Goal: Information Seeking & Learning: Learn about a topic

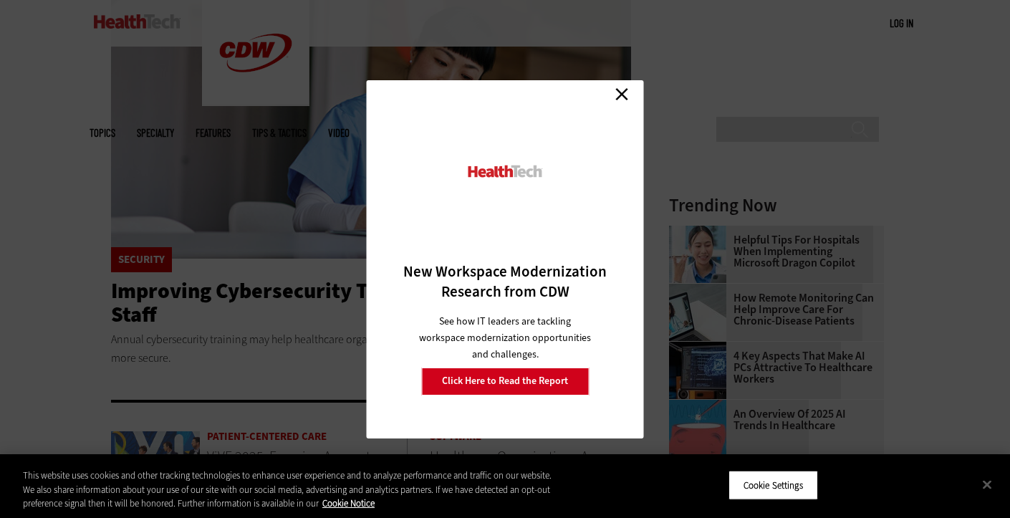
scroll to position [74, 0]
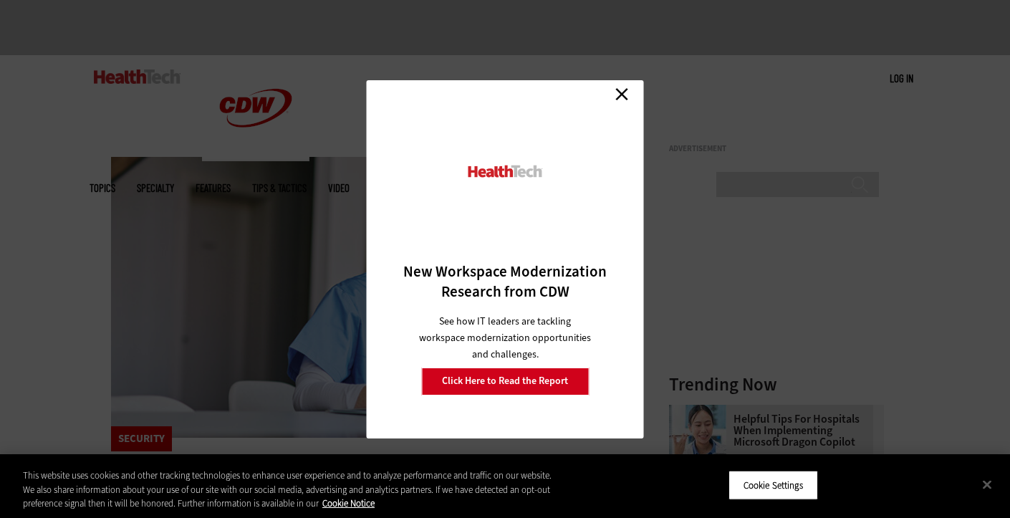
click at [622, 96] on link "Close" at bounding box center [621, 94] width 21 height 21
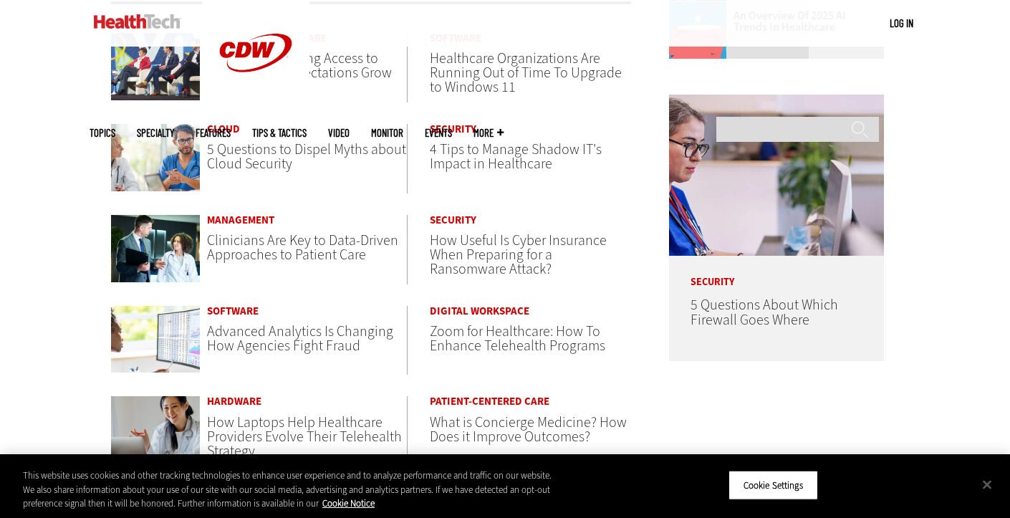
scroll to position [660, 0]
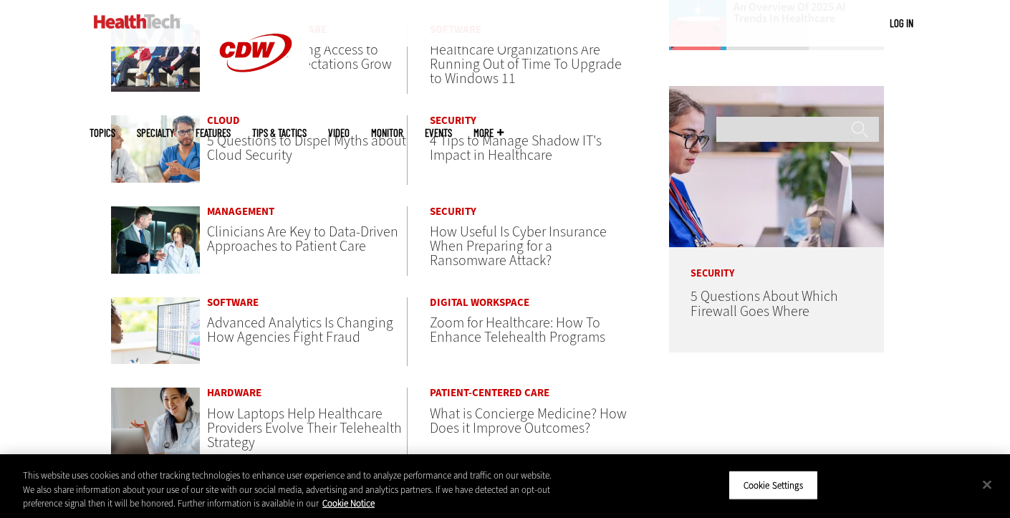
click at [321, 222] on span "Clinicians Are Key to Data-Driven Approaches to Patient Care" at bounding box center [302, 239] width 191 height 34
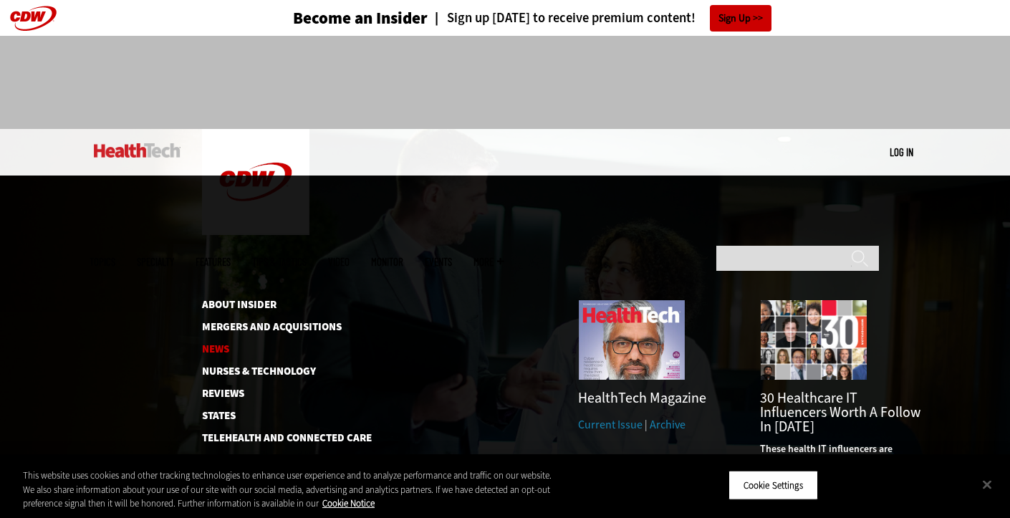
click at [218, 344] on link "News" at bounding box center [275, 349] width 147 height 11
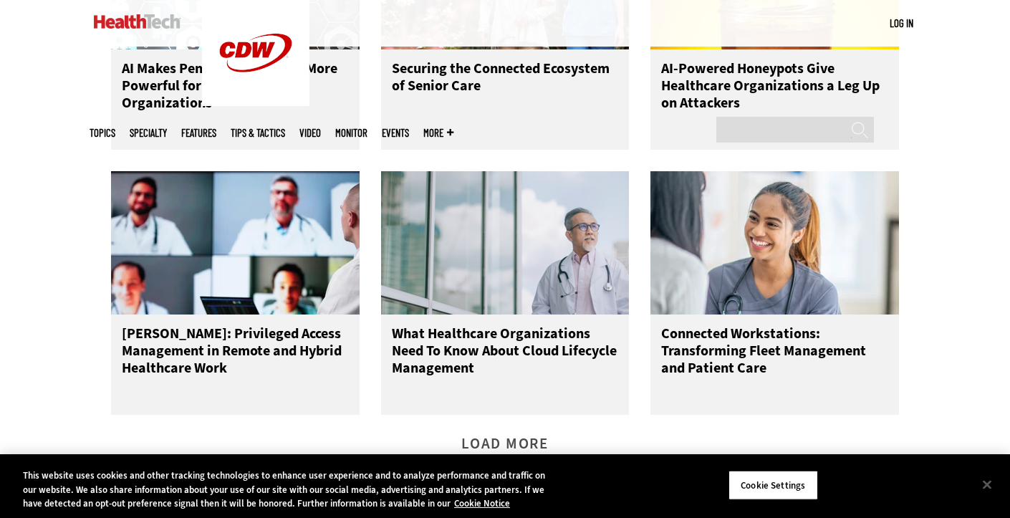
scroll to position [1682, 0]
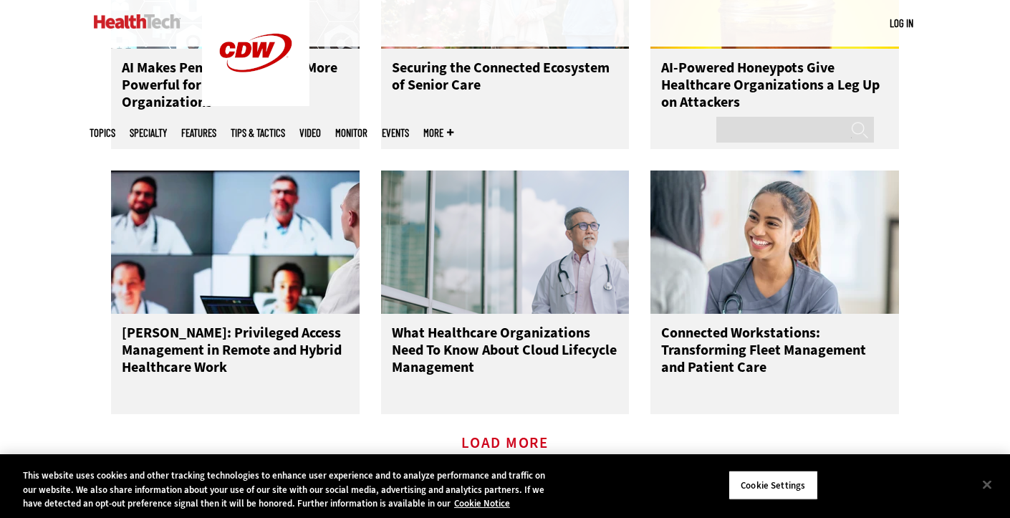
click at [506, 438] on link "Load More" at bounding box center [504, 457] width 87 height 39
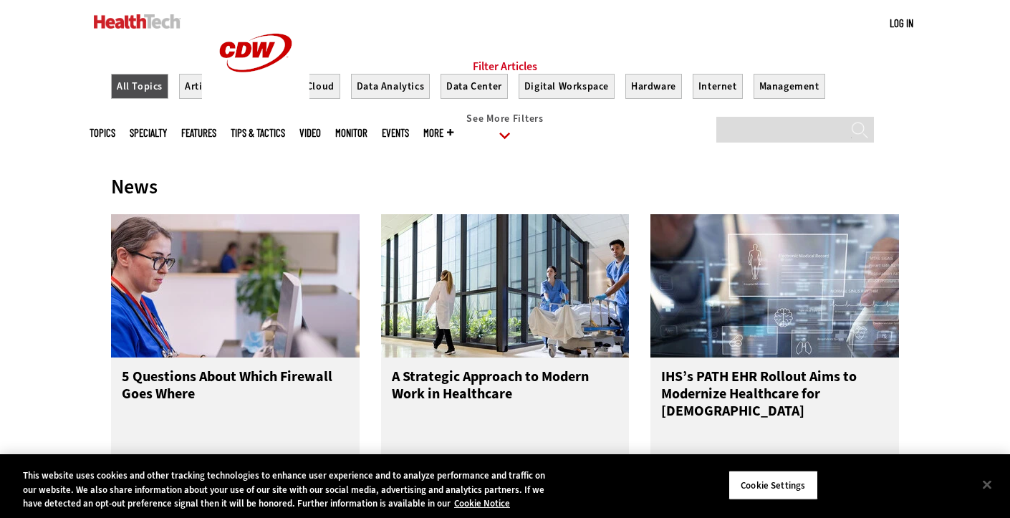
scroll to position [594, 0]
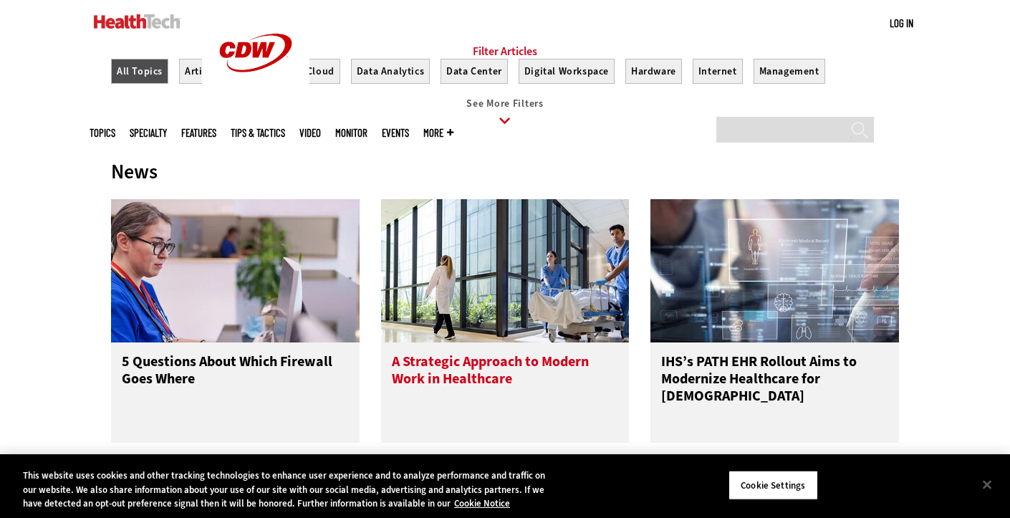
click at [418, 199] on img at bounding box center [505, 270] width 249 height 143
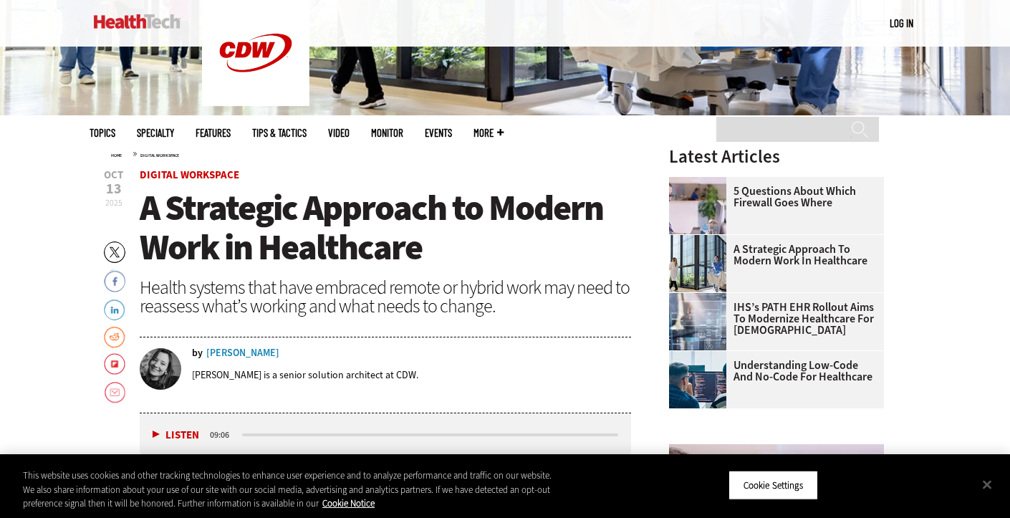
scroll to position [408, 0]
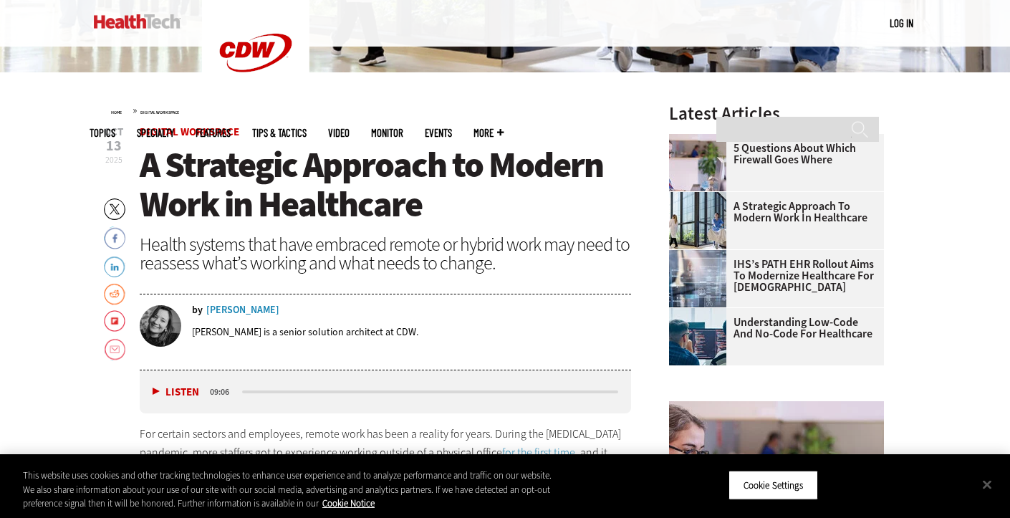
click at [334, 183] on span "A Strategic Approach to Modern Work in Healthcare" at bounding box center [371, 184] width 463 height 87
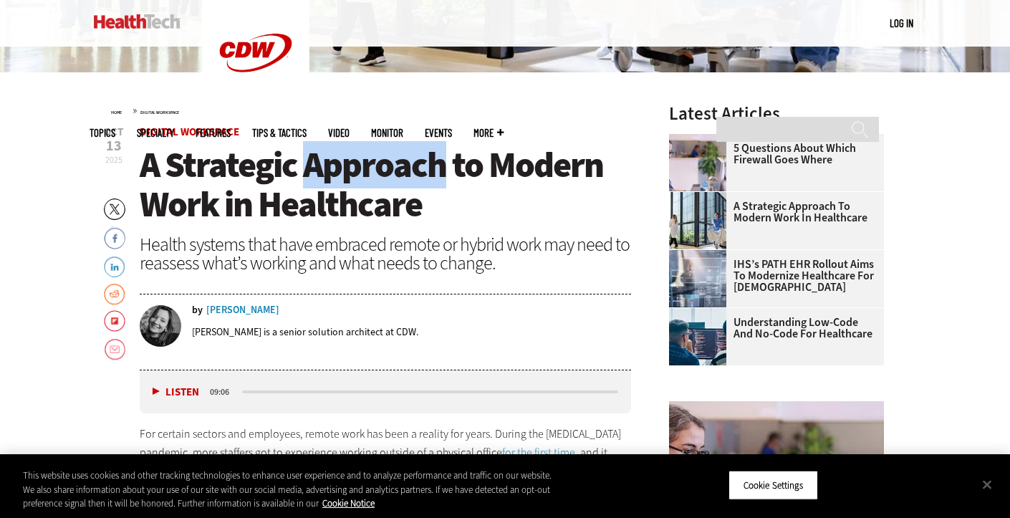
click at [334, 183] on span "A Strategic Approach to Modern Work in Healthcare" at bounding box center [371, 184] width 463 height 87
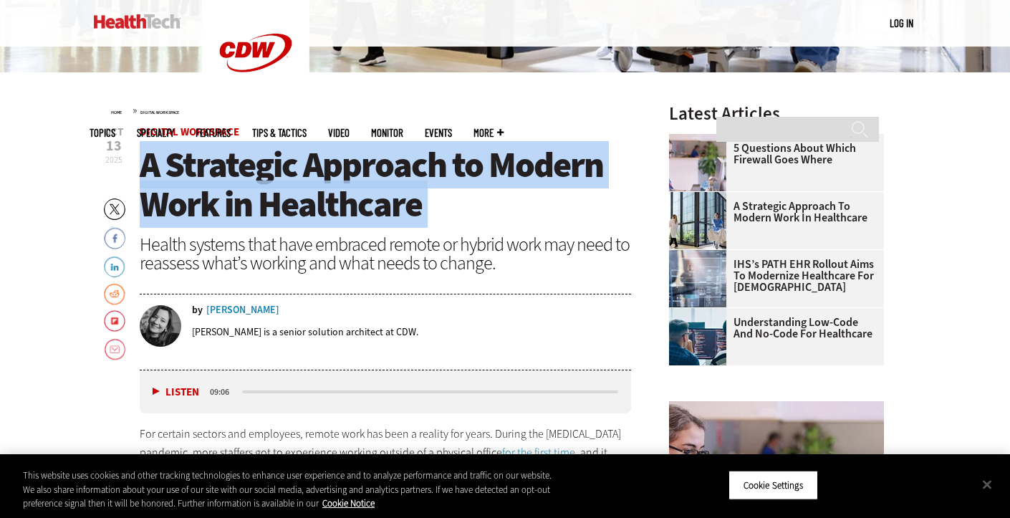
click at [334, 183] on span "A Strategic Approach to Modern Work in Healthcare" at bounding box center [371, 184] width 463 height 87
copy header "A Strategic Approach to Modern Work in Healthcare"
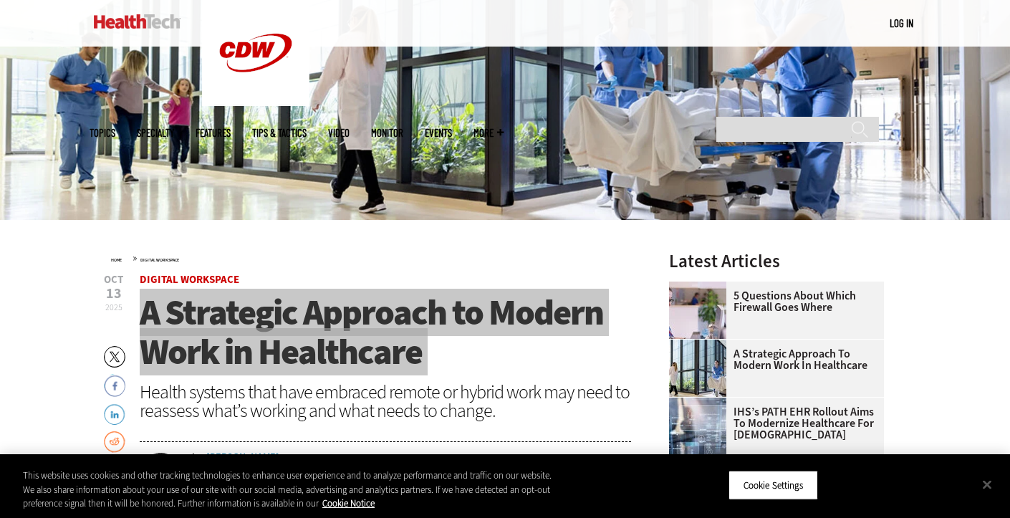
scroll to position [486, 0]
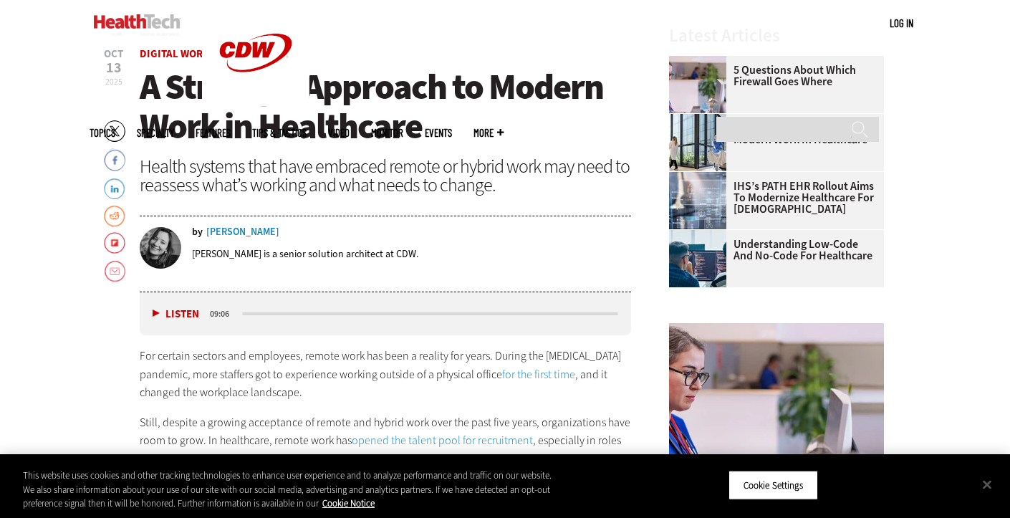
click at [274, 168] on div "Health systems that have embraced remote or hybrid work may need to reassess wh…" at bounding box center [385, 175] width 491 height 37
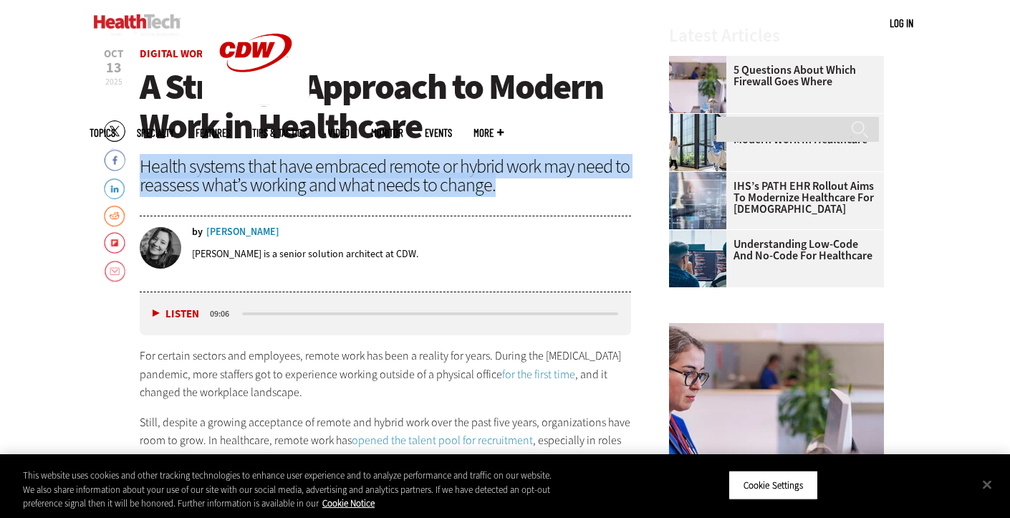
click at [274, 168] on div "Health systems that have embraced remote or hybrid work may need to reassess wh…" at bounding box center [385, 175] width 491 height 37
copy header "Health systems that have embraced remote or hybrid work may need to reassess wh…"
